Goal: Task Accomplishment & Management: Use online tool/utility

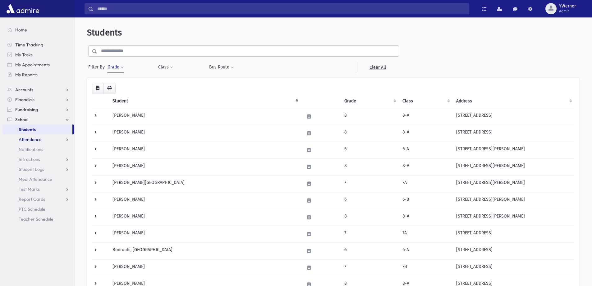
click at [21, 144] on link "Attendance" at bounding box center [38, 139] width 72 height 10
click at [21, 147] on link "Entry" at bounding box center [38, 149] width 72 height 10
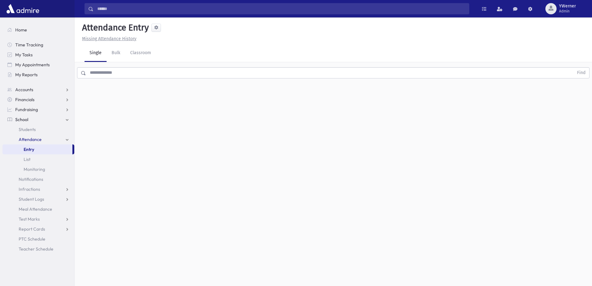
click at [94, 75] on input "text" at bounding box center [330, 72] width 488 height 11
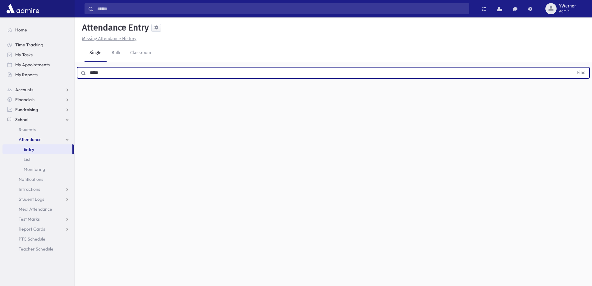
click at [573, 67] on button "Find" at bounding box center [581, 72] width 16 height 11
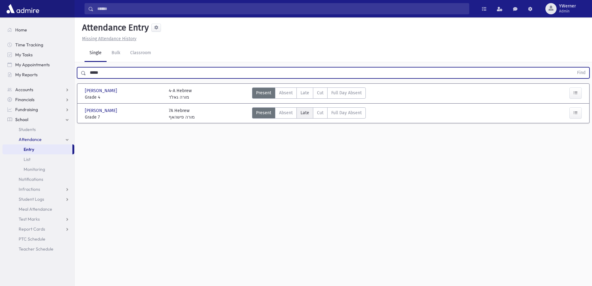
click at [307, 112] on span "Late" at bounding box center [304, 112] width 9 height 7
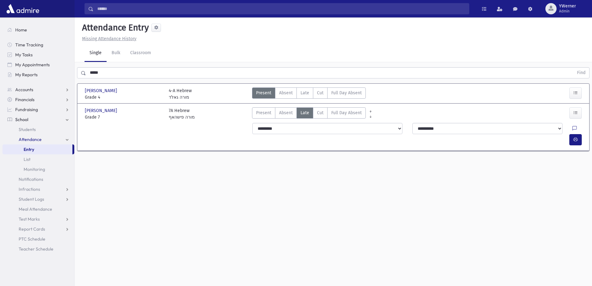
click at [572, 129] on div at bounding box center [578, 128] width 12 height 11
click at [573, 137] on icon "button" at bounding box center [575, 139] width 4 height 5
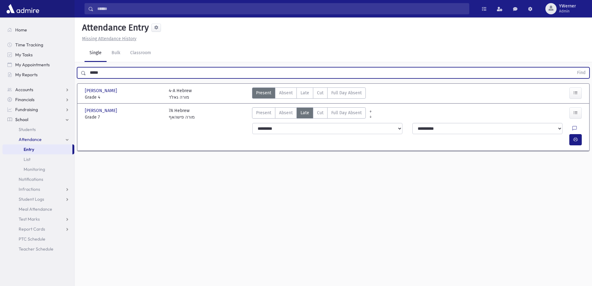
drag, startPoint x: 127, startPoint y: 68, endPoint x: 25, endPoint y: 83, distance: 103.3
click at [25, 83] on div "Search Results All Accounts" at bounding box center [296, 150] width 592 height 300
click at [573, 67] on button "Find" at bounding box center [581, 72] width 16 height 11
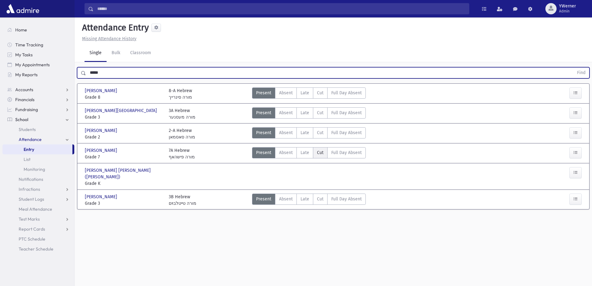
click at [313, 149] on label "Cut C" at bounding box center [320, 152] width 15 height 11
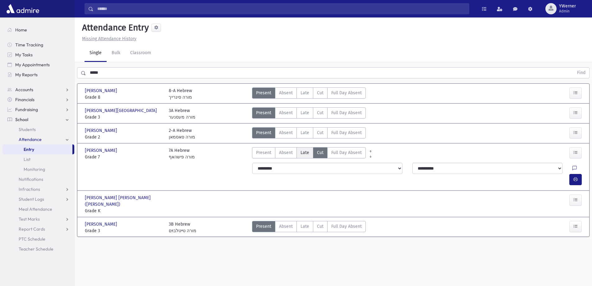
click at [312, 151] on label "Late L" at bounding box center [304, 152] width 17 height 11
click at [577, 177] on icon "button" at bounding box center [575, 179] width 4 height 5
drag, startPoint x: 80, startPoint y: 72, endPoint x: 53, endPoint y: 74, distance: 27.1
click at [53, 74] on div "Search Results All Accounts" at bounding box center [296, 150] width 592 height 300
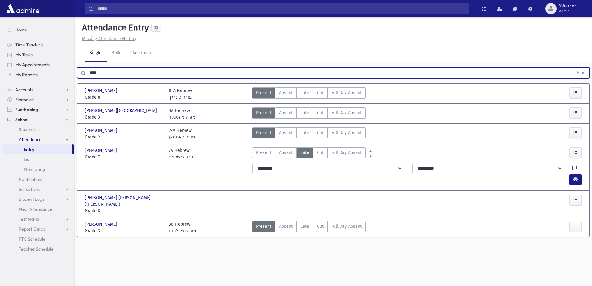
type input "****"
click at [573, 67] on button "Find" at bounding box center [581, 72] width 16 height 11
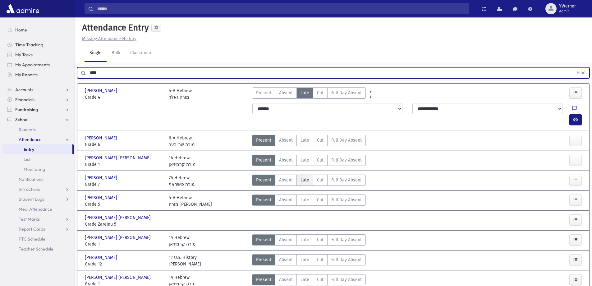
click at [308, 174] on label "Late L" at bounding box center [304, 179] width 17 height 11
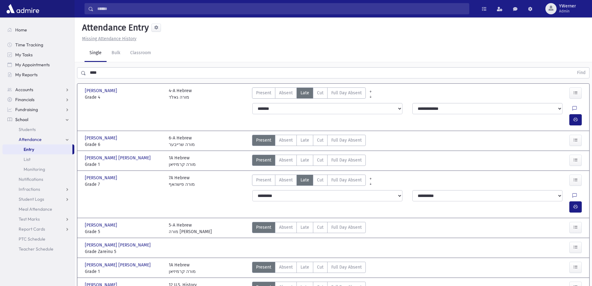
click at [582, 201] on div at bounding box center [576, 206] width 15 height 11
click at [580, 201] on button "button" at bounding box center [575, 206] width 12 height 11
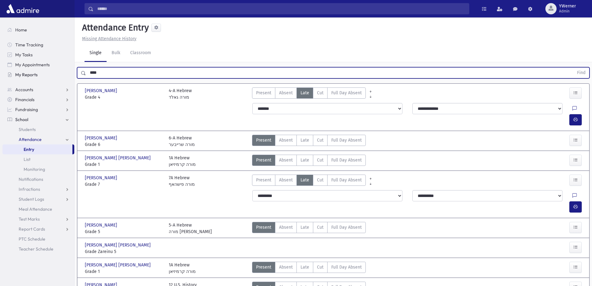
drag, startPoint x: 115, startPoint y: 68, endPoint x: 43, endPoint y: 78, distance: 73.0
click at [43, 78] on div "Search Results All Accounts" at bounding box center [296, 170] width 592 height 340
type input "*****"
click at [573, 67] on button "Find" at bounding box center [581, 72] width 16 height 11
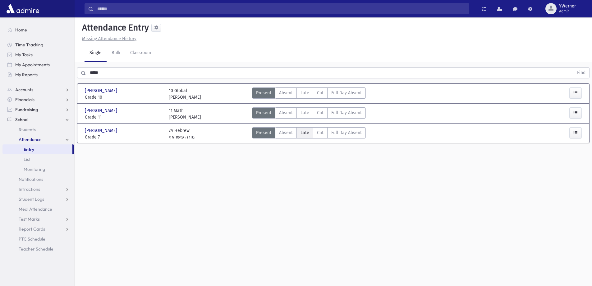
click at [301, 131] on span "Late" at bounding box center [304, 132] width 9 height 7
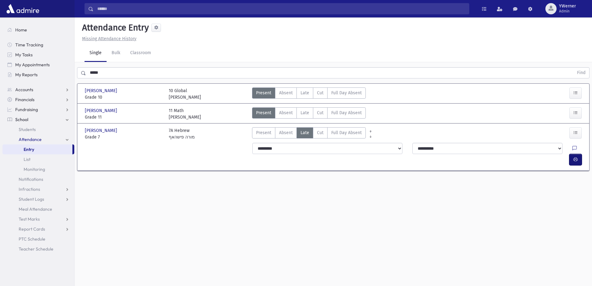
click at [571, 154] on button "button" at bounding box center [575, 159] width 12 height 11
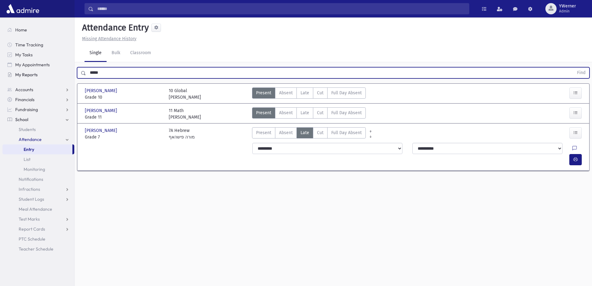
drag, startPoint x: 122, startPoint y: 74, endPoint x: 37, endPoint y: 74, distance: 84.2
click at [38, 74] on div "Search Results All Accounts" at bounding box center [296, 150] width 592 height 300
click at [573, 67] on button "Find" at bounding box center [581, 72] width 16 height 11
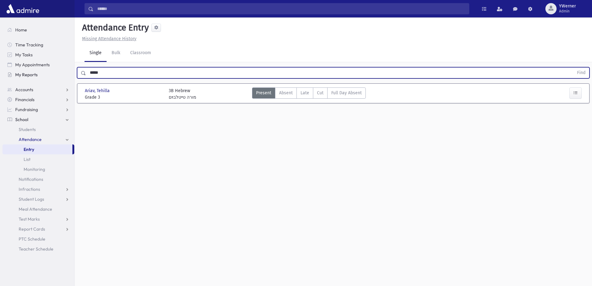
click at [573, 67] on button "Find" at bounding box center [581, 72] width 16 height 11
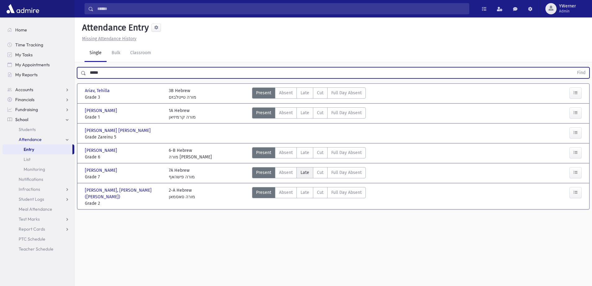
click at [301, 169] on span "Late" at bounding box center [304, 172] width 9 height 7
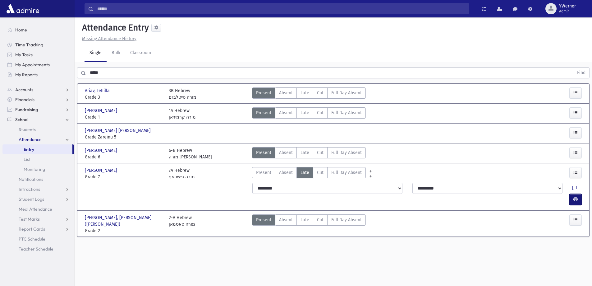
click at [576, 196] on icon "button" at bounding box center [575, 198] width 4 height 5
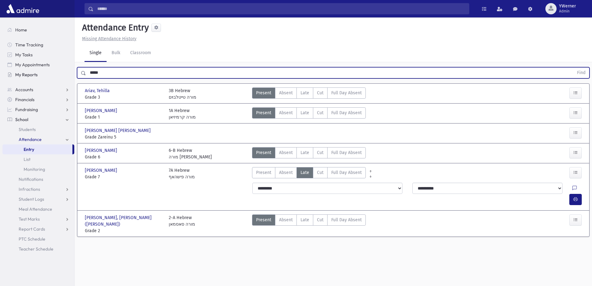
drag, startPoint x: 104, startPoint y: 73, endPoint x: 71, endPoint y: 72, distance: 33.6
click at [71, 72] on div "Search Results All Accounts" at bounding box center [296, 150] width 592 height 300
type input "******"
click at [573, 67] on button "Find" at bounding box center [581, 72] width 16 height 11
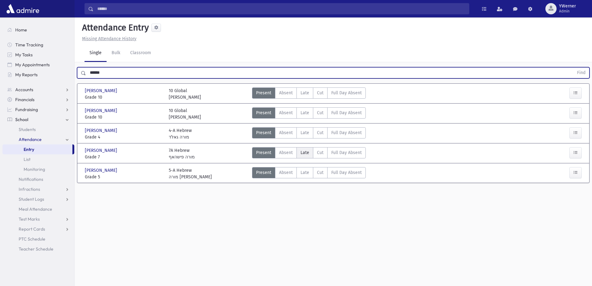
click at [305, 150] on span "Late" at bounding box center [304, 152] width 9 height 7
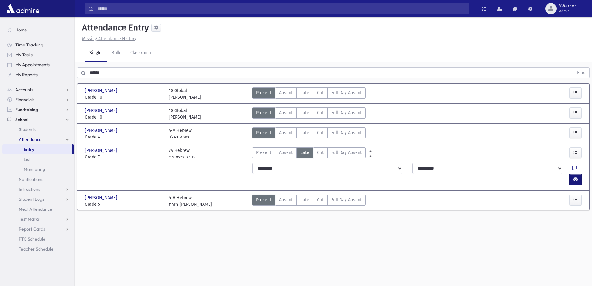
click at [577, 174] on button "button" at bounding box center [575, 179] width 12 height 11
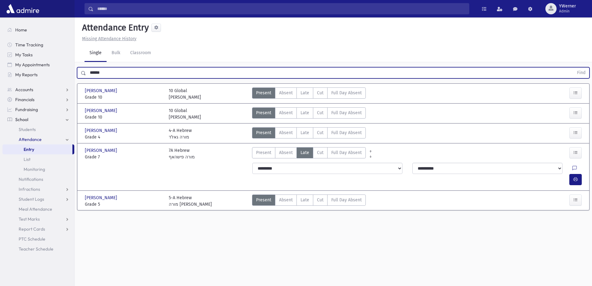
drag, startPoint x: 110, startPoint y: 71, endPoint x: 80, endPoint y: 67, distance: 30.1
click at [80, 67] on div "****** Find" at bounding box center [333, 72] width 512 height 11
type input "*******"
click at [573, 67] on button "Find" at bounding box center [581, 72] width 16 height 11
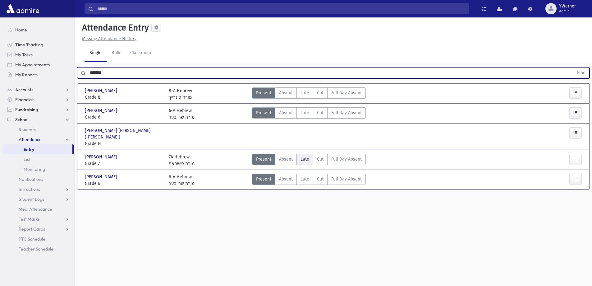
click at [306, 156] on span "Late" at bounding box center [304, 159] width 9 height 7
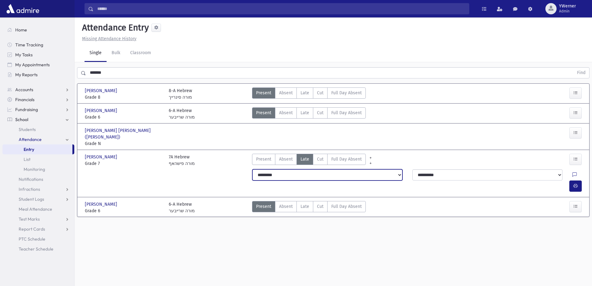
click at [381, 169] on select "**********" at bounding box center [327, 174] width 150 height 11
click at [252, 169] on select "**********" at bounding box center [327, 174] width 150 height 11
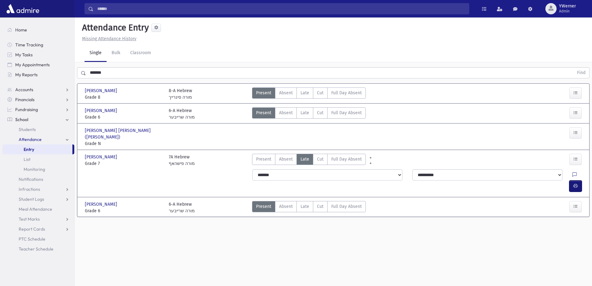
click at [575, 180] on button "button" at bounding box center [575, 185] width 12 height 11
